Goal: Transaction & Acquisition: Purchase product/service

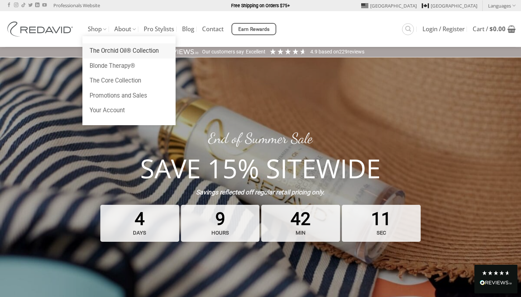
click at [111, 48] on link "The Orchid Oil® Collection" at bounding box center [128, 50] width 93 height 15
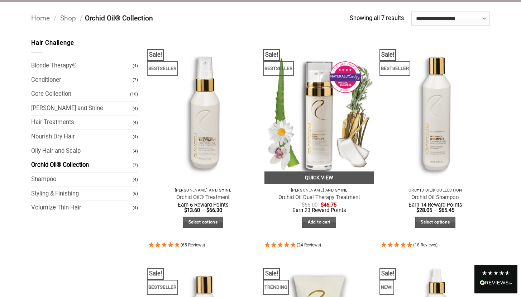
scroll to position [55, 0]
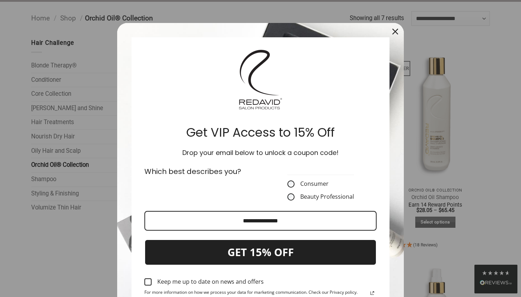
click at [394, 29] on icon "close icon" at bounding box center [396, 32] width 6 height 6
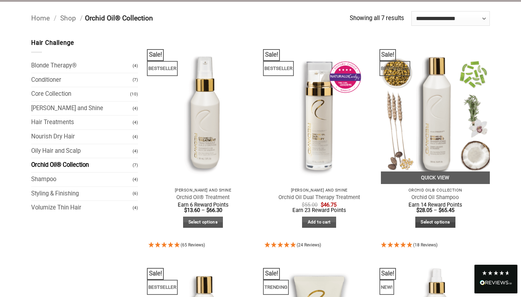
click at [446, 225] on link "Select options" at bounding box center [436, 222] width 40 height 11
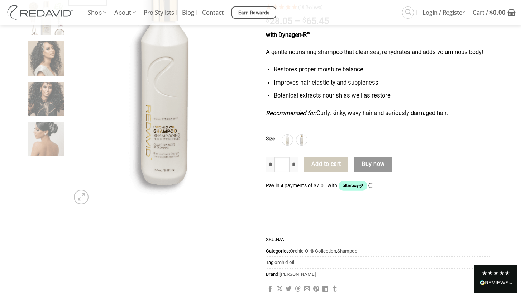
scroll to position [112, 0]
click at [302, 135] on img at bounding box center [301, 139] width 9 height 9
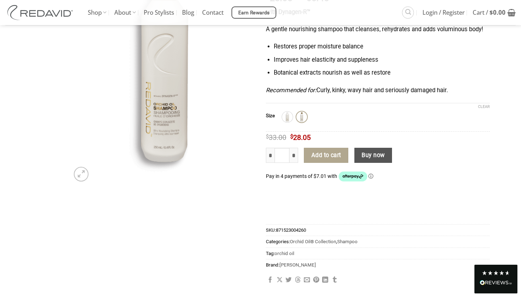
scroll to position [135, 0]
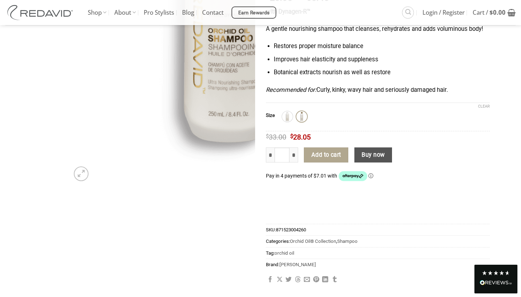
click at [95, 182] on img at bounding box center [163, 61] width 186 height 248
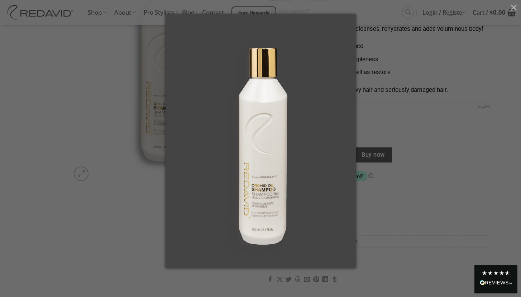
click at [342, 22] on div at bounding box center [349, 21] width 14 height 14
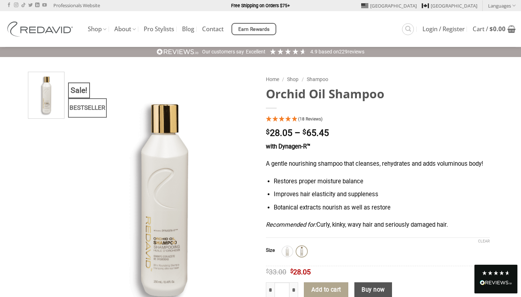
scroll to position [0, 0]
click at [134, 54] on link "The [PERSON_NAME] Story" at bounding box center [155, 50] width 93 height 15
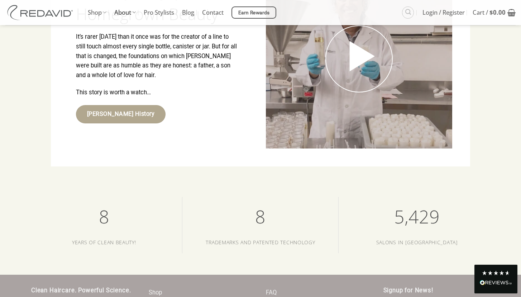
scroll to position [1206, 0]
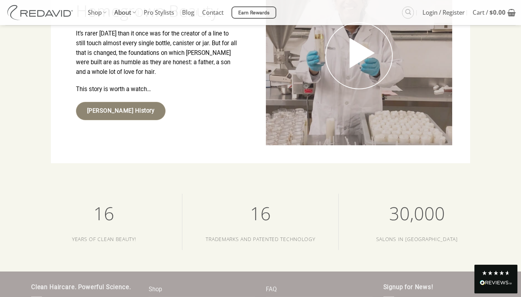
click at [127, 110] on span "REDAVID History" at bounding box center [120, 110] width 67 height 9
click at [127, 113] on span "REDAVID History" at bounding box center [120, 110] width 67 height 9
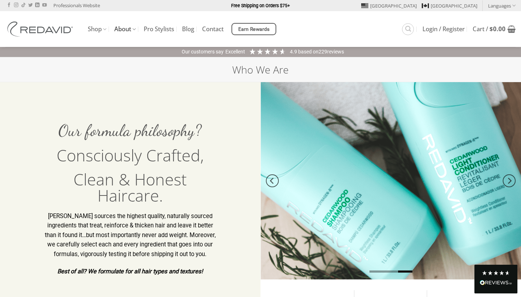
scroll to position [0, 0]
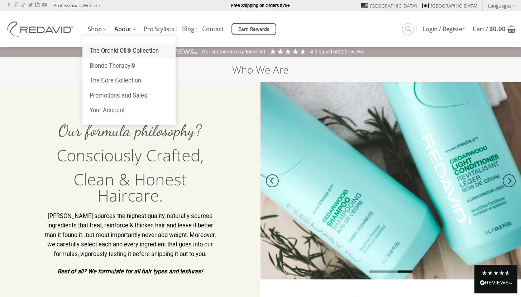
click at [108, 52] on link "The Orchid Oil® Collection" at bounding box center [128, 50] width 93 height 15
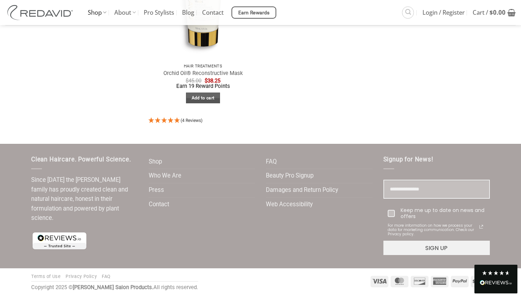
scroll to position [627, 0]
click at [273, 155] on link "FAQ" at bounding box center [271, 162] width 11 height 14
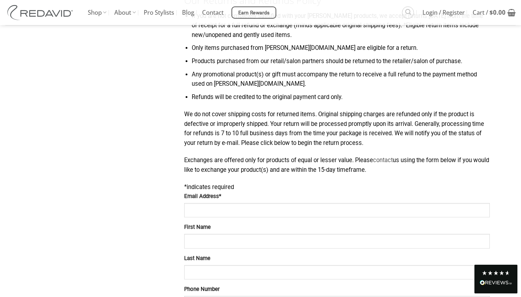
scroll to position [341, 0]
